Goal: Task Accomplishment & Management: Use online tool/utility

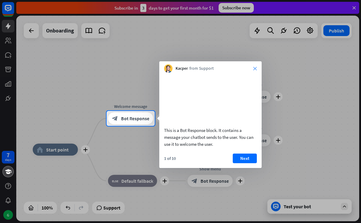
click at [255, 68] on icon "close" at bounding box center [255, 69] width 4 height 4
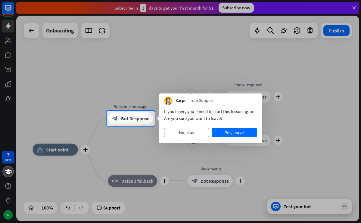
click at [186, 131] on button "No, stay" at bounding box center [186, 133] width 45 height 10
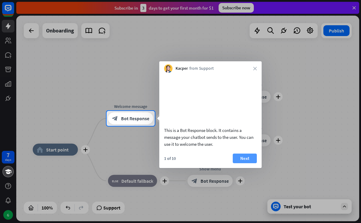
click at [243, 163] on button "Next" at bounding box center [245, 159] width 24 height 10
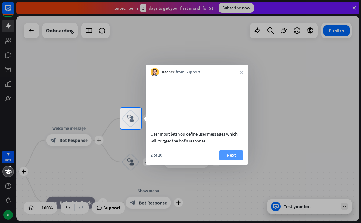
click at [237, 160] on button "Next" at bounding box center [231, 156] width 24 height 10
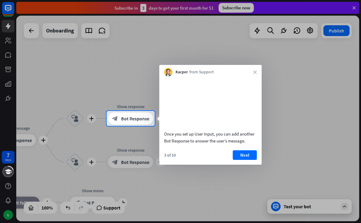
click at [237, 160] on button "Next" at bounding box center [245, 156] width 24 height 10
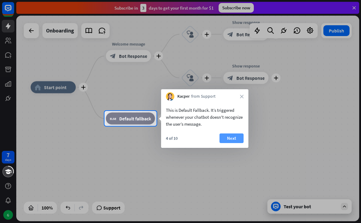
click at [232, 142] on button "Next" at bounding box center [231, 139] width 24 height 10
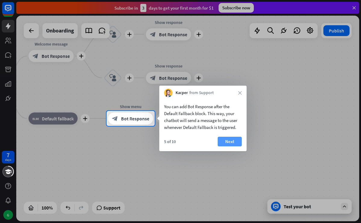
click at [232, 142] on button "Next" at bounding box center [230, 142] width 24 height 10
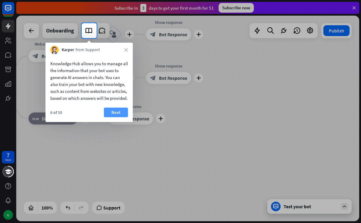
click at [113, 116] on button "Next" at bounding box center [116, 113] width 24 height 10
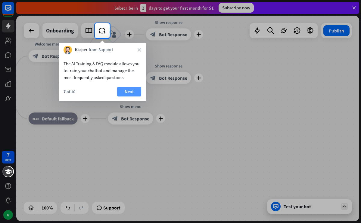
click at [128, 90] on button "Next" at bounding box center [129, 92] width 24 height 10
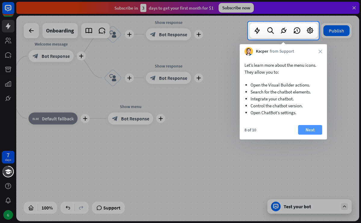
click at [307, 127] on button "Next" at bounding box center [310, 130] width 24 height 10
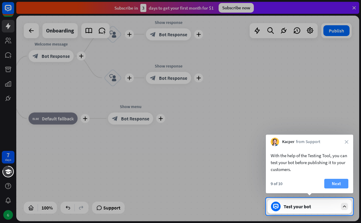
click at [336, 181] on button "Next" at bounding box center [336, 184] width 24 height 10
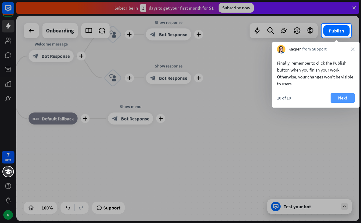
click at [344, 96] on button "Next" at bounding box center [343, 98] width 24 height 10
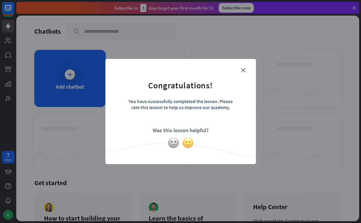
click at [184, 143] on img at bounding box center [187, 142] width 11 height 11
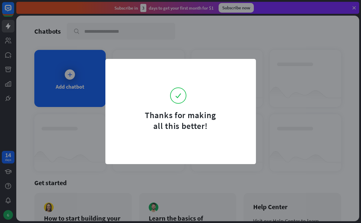
click at [243, 69] on form "Thanks for making all this better!" at bounding box center [180, 99] width 135 height 65
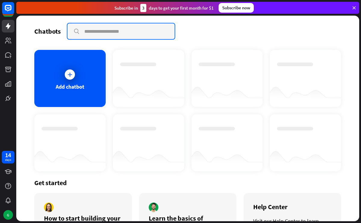
click at [89, 29] on input "text" at bounding box center [120, 31] width 107 height 16
type input "**********"
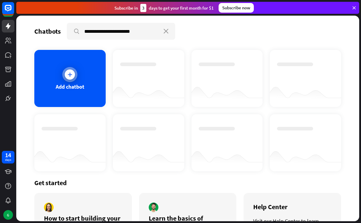
click at [67, 68] on div at bounding box center [69, 74] width 15 height 15
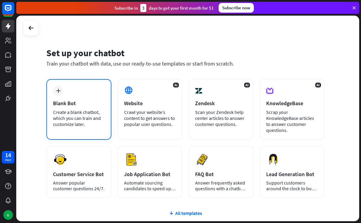
click at [76, 110] on div "Create a blank chatbot, which you can train and customize later." at bounding box center [79, 118] width 52 height 18
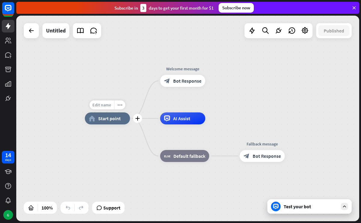
click at [104, 104] on span "Edit name" at bounding box center [101, 104] width 19 height 5
type input "****"
click at [105, 122] on div "**** plus home_2 Start point Welcome message block_bot_response Bot Response AI…" at bounding box center [187, 119] width 343 height 206
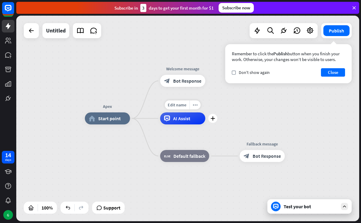
click at [177, 119] on span "AI Assist" at bounding box center [181, 119] width 17 height 6
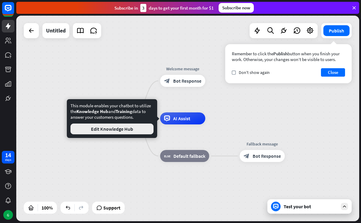
click at [104, 128] on button "Edit Knowledge Hub" at bounding box center [111, 129] width 83 height 11
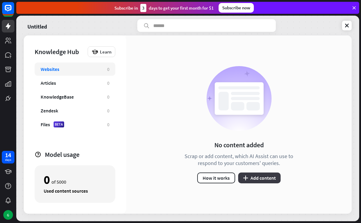
click at [260, 176] on button "plus Add content" at bounding box center [259, 178] width 42 height 11
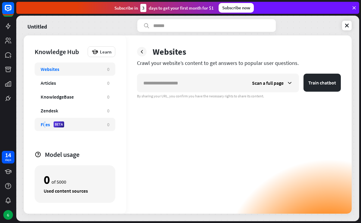
click at [45, 123] on div "Files" at bounding box center [45, 125] width 9 height 6
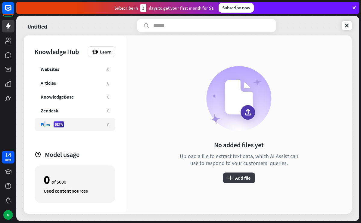
click at [235, 177] on button "plus Add file" at bounding box center [239, 178] width 33 height 11
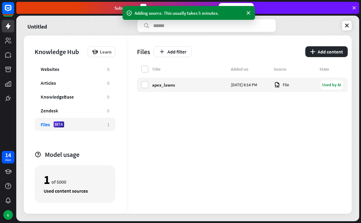
click at [176, 166] on div "Title Added on Source State apex_lawns [DATE] 6:14 PM File Used by AI" at bounding box center [242, 140] width 211 height 148
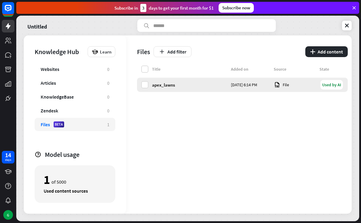
click at [164, 85] on div "apex_lawns" at bounding box center [189, 85] width 75 height 6
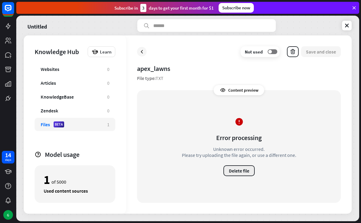
click at [239, 170] on button "Delete file" at bounding box center [238, 171] width 31 height 11
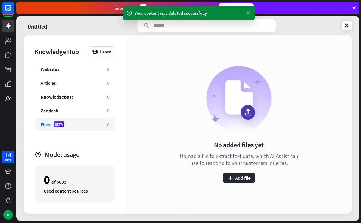
click at [249, 12] on icon at bounding box center [248, 13] width 6 height 6
